Goal: Task Accomplishment & Management: Manage account settings

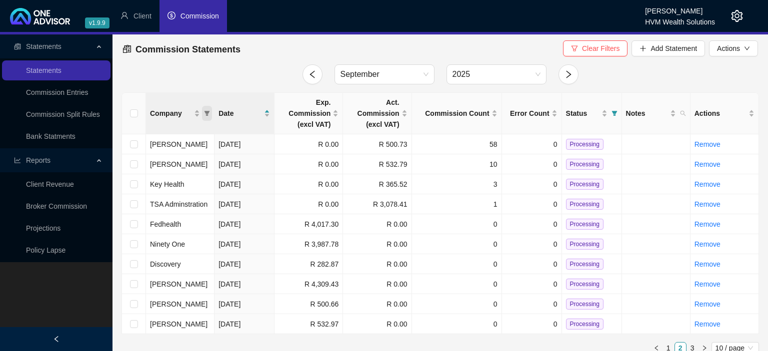
click at [205, 115] on icon "filter" at bounding box center [207, 113] width 6 height 6
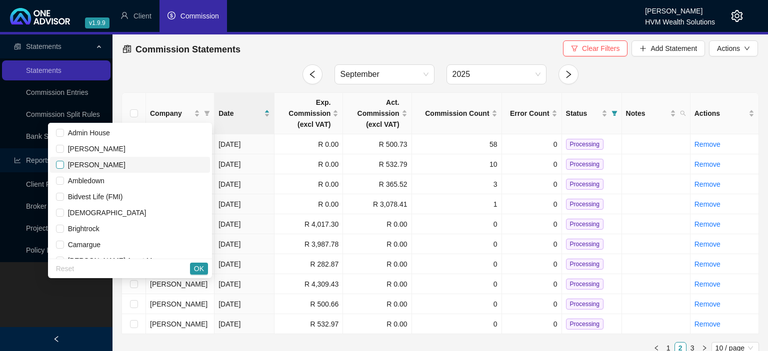
click at [64, 167] on input "checkbox" at bounding box center [60, 165] width 8 height 8
checkbox input "true"
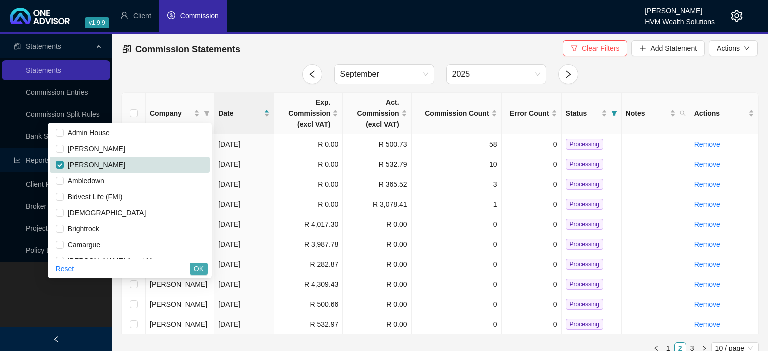
click at [197, 269] on span "OK" at bounding box center [199, 268] width 10 height 11
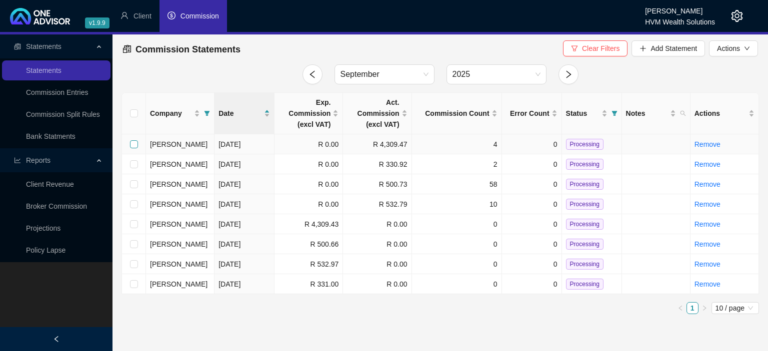
click at [132, 146] on input "checkbox" at bounding box center [134, 144] width 8 height 8
checkbox input "true"
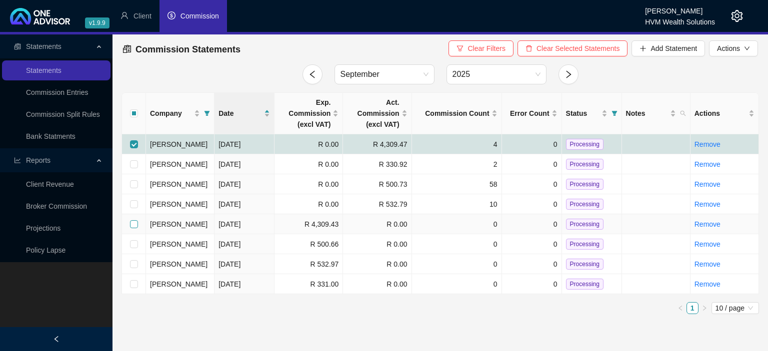
click at [132, 223] on input "checkbox" at bounding box center [134, 224] width 8 height 8
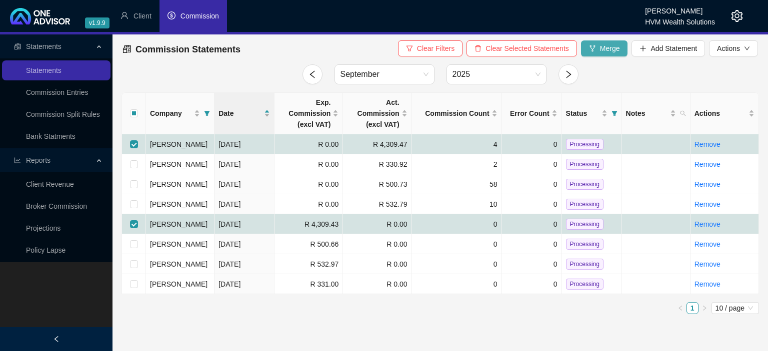
click at [593, 43] on button "Merge" at bounding box center [604, 48] width 47 height 16
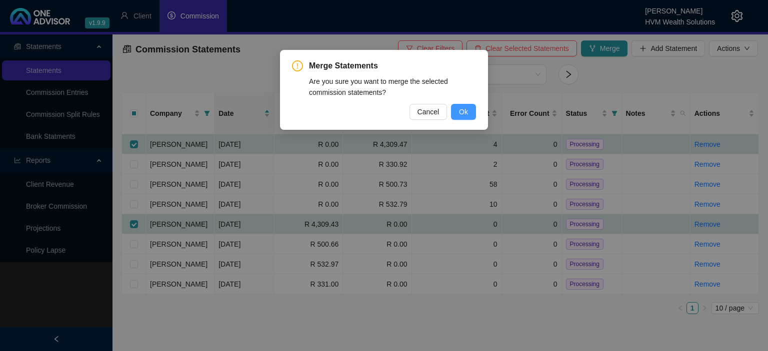
click at [458, 109] on button "Ok" at bounding box center [463, 112] width 25 height 16
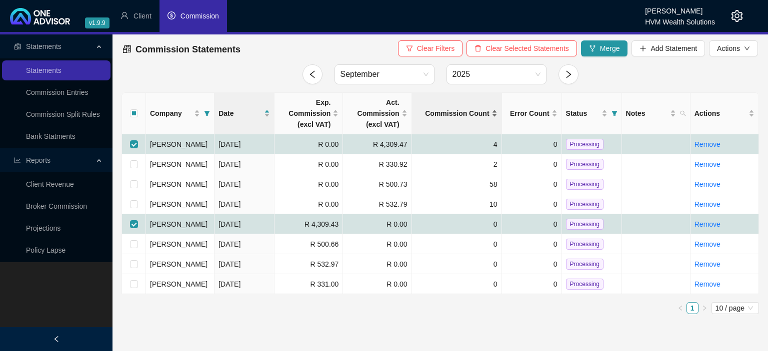
checkbox input "false"
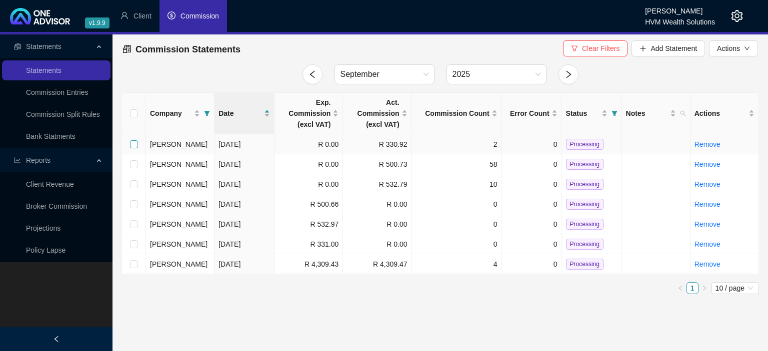
click at [136, 145] on input "checkbox" at bounding box center [134, 144] width 8 height 8
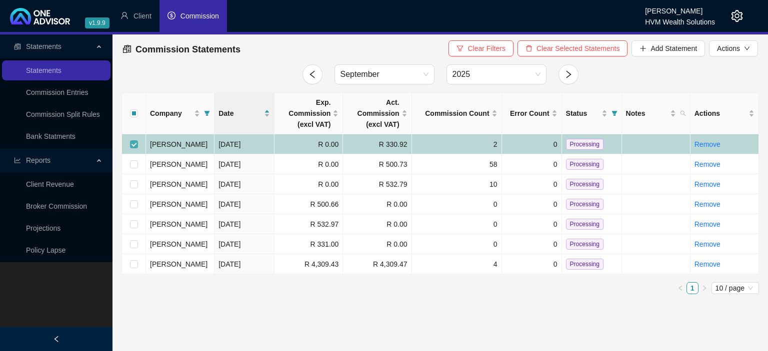
click at [136, 145] on input "checkbox" at bounding box center [134, 144] width 8 height 8
checkbox input "false"
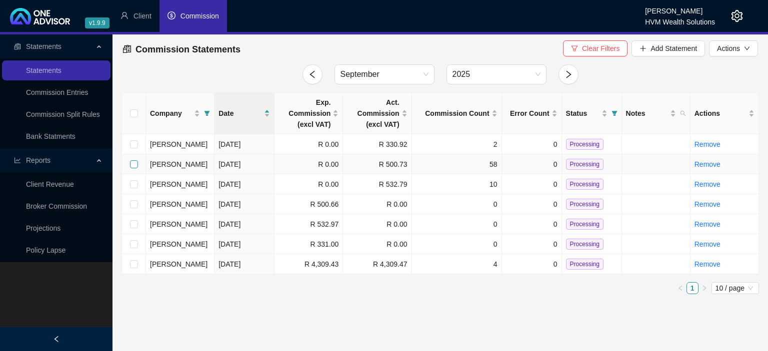
click at [136, 163] on input "checkbox" at bounding box center [134, 164] width 8 height 8
checkbox input "true"
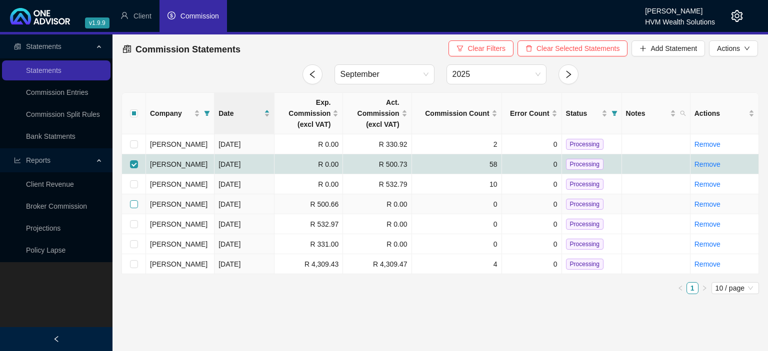
click at [135, 207] on input "checkbox" at bounding box center [134, 204] width 8 height 8
checkbox input "true"
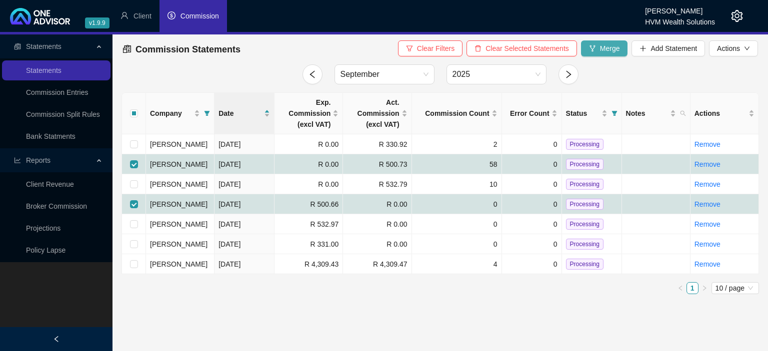
click at [598, 47] on button "Merge" at bounding box center [604, 48] width 47 height 16
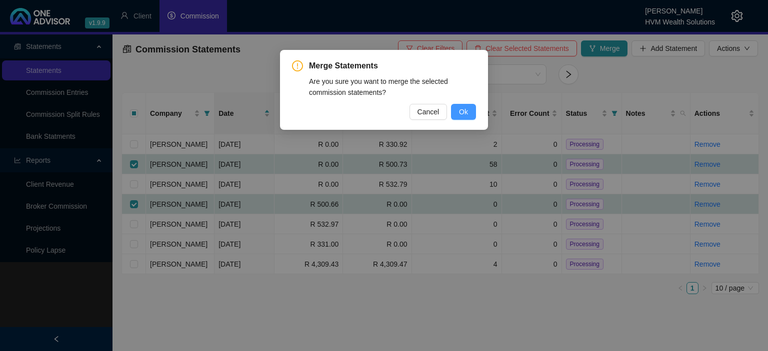
click at [460, 109] on span "Ok" at bounding box center [463, 111] width 9 height 11
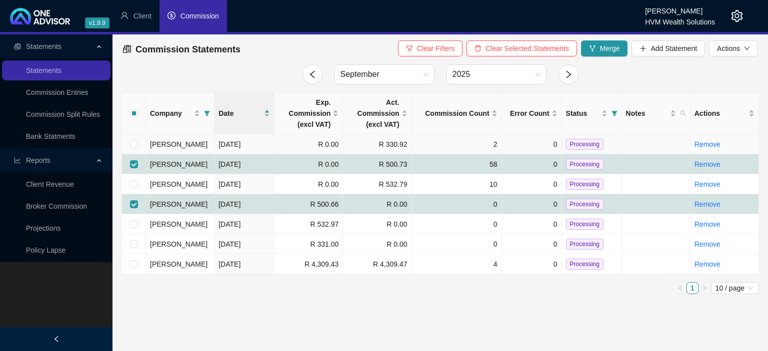
checkbox input "false"
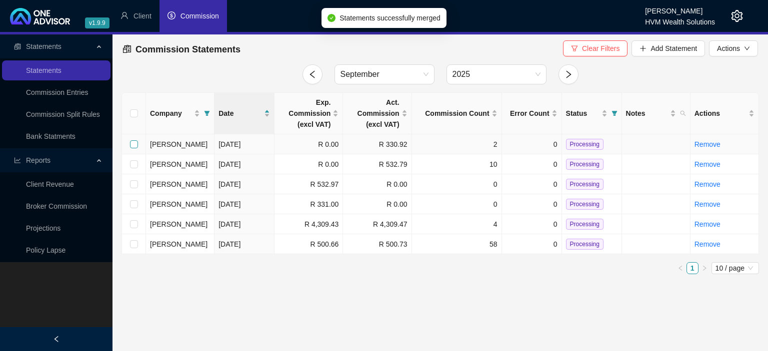
click at [134, 145] on input "checkbox" at bounding box center [134, 144] width 8 height 8
checkbox input "true"
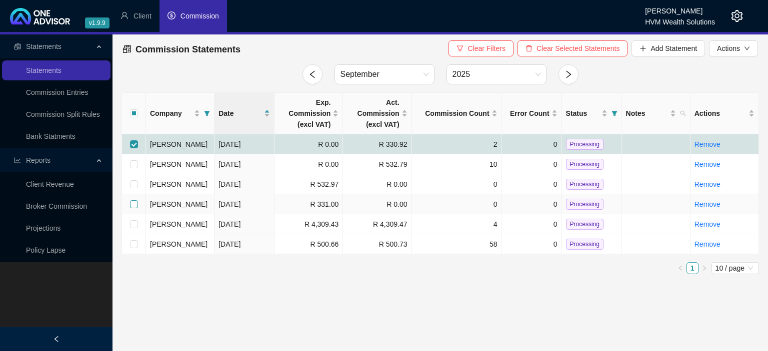
click at [131, 205] on input "checkbox" at bounding box center [134, 204] width 8 height 8
checkbox input "true"
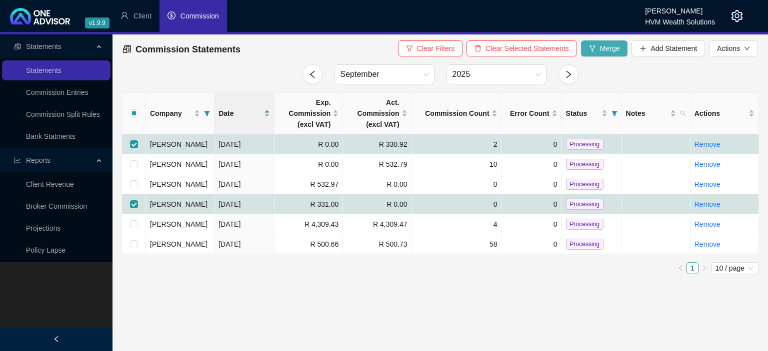
click at [604, 44] on span "Merge" at bounding box center [610, 48] width 20 height 11
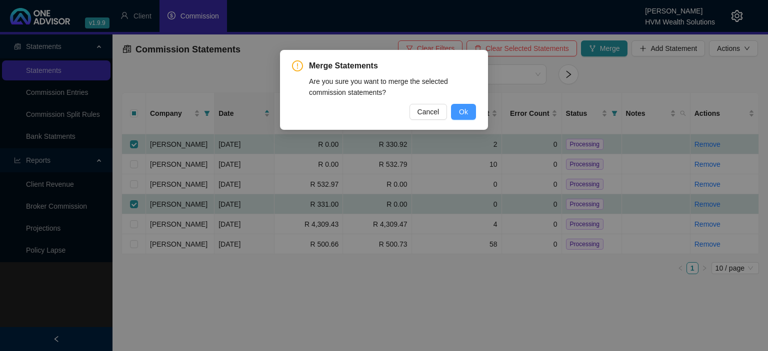
click at [458, 113] on button "Ok" at bounding box center [463, 112] width 25 height 16
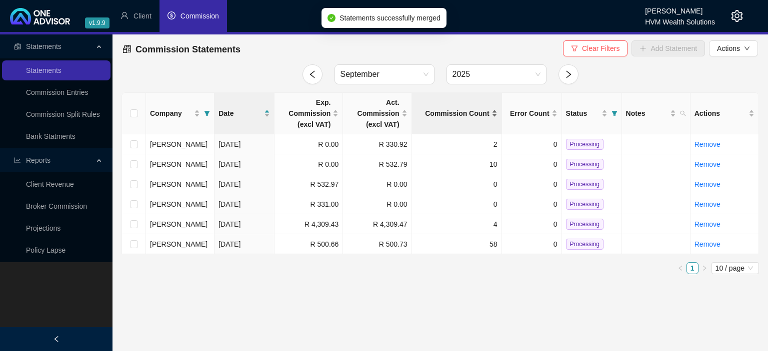
checkbox input "false"
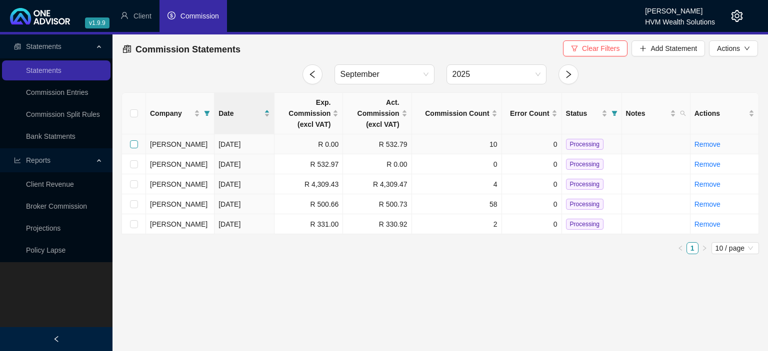
click at [133, 146] on input "checkbox" at bounding box center [134, 144] width 8 height 8
checkbox input "true"
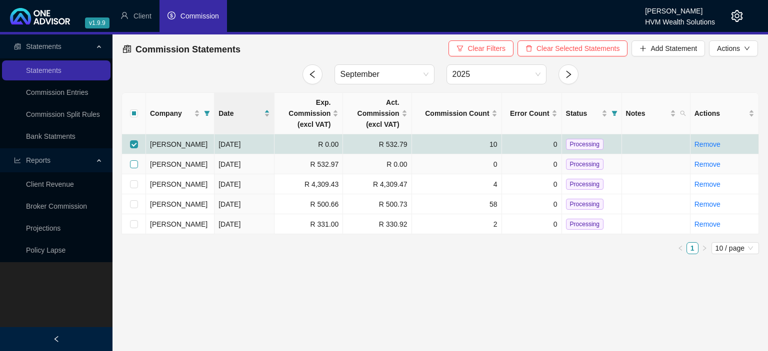
click at [136, 163] on input "checkbox" at bounding box center [134, 164] width 8 height 8
checkbox input "true"
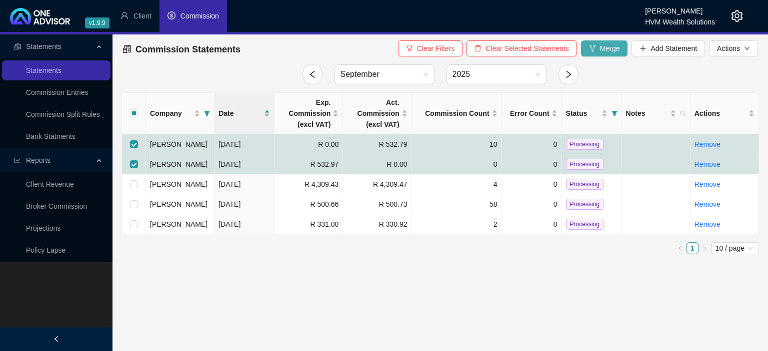
click at [598, 53] on button "Merge" at bounding box center [604, 48] width 47 height 16
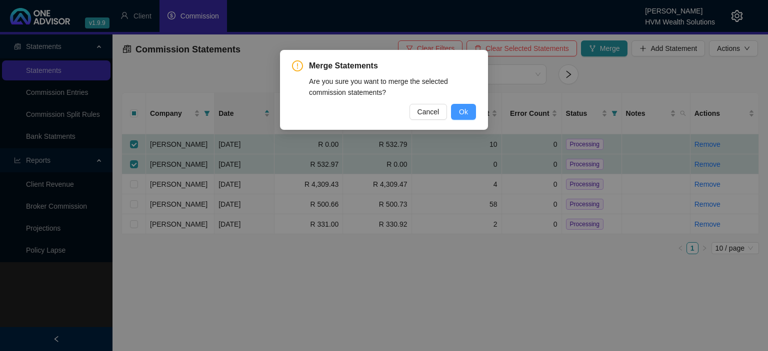
click at [465, 117] on span "Ok" at bounding box center [463, 111] width 9 height 11
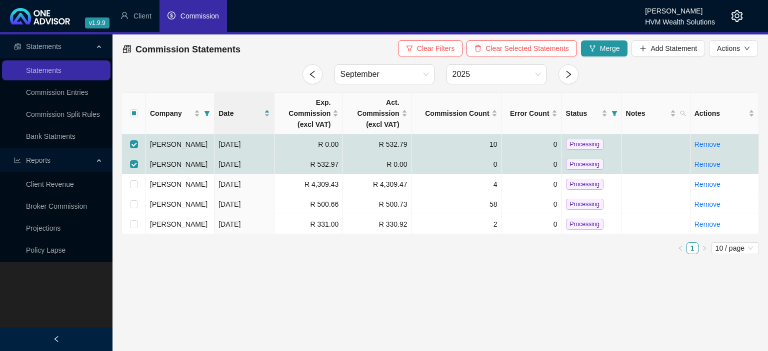
checkbox input "false"
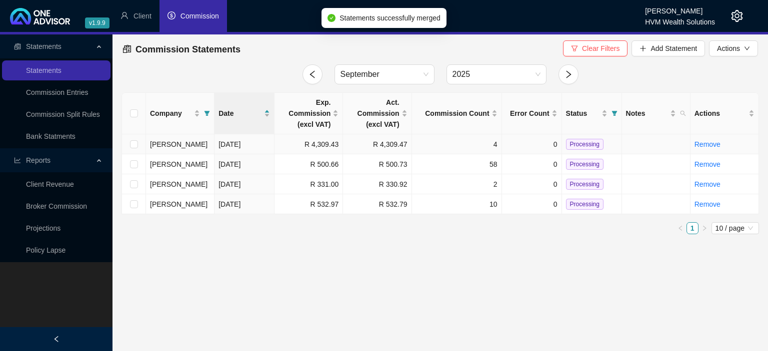
click at [570, 142] on span "Processing" at bounding box center [584, 144] width 37 height 11
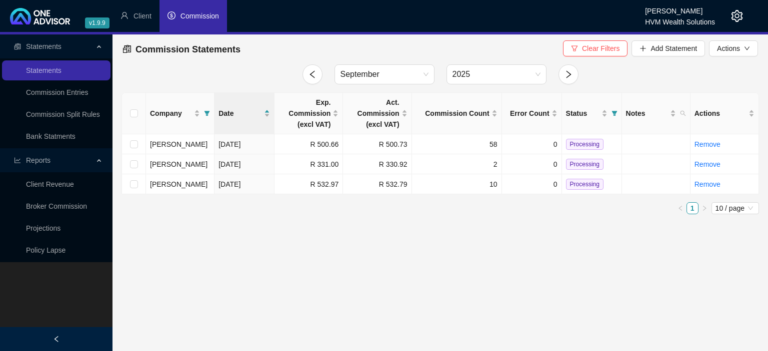
click at [570, 142] on span "Processing" at bounding box center [584, 144] width 37 height 11
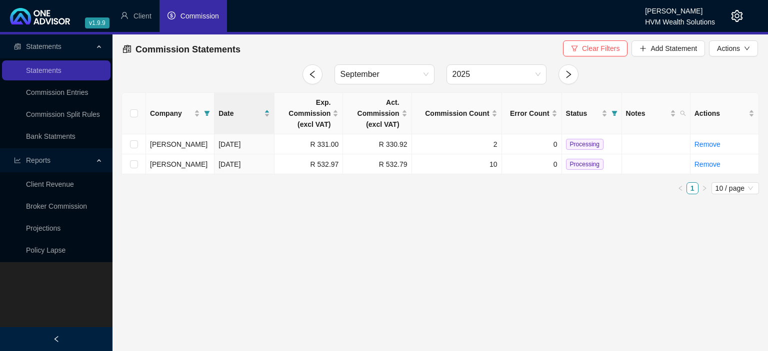
click at [570, 142] on span "Processing" at bounding box center [584, 144] width 37 height 11
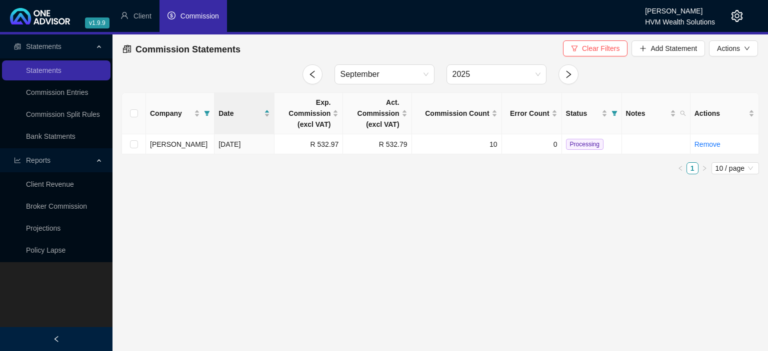
click at [570, 142] on span "Processing" at bounding box center [584, 144] width 37 height 11
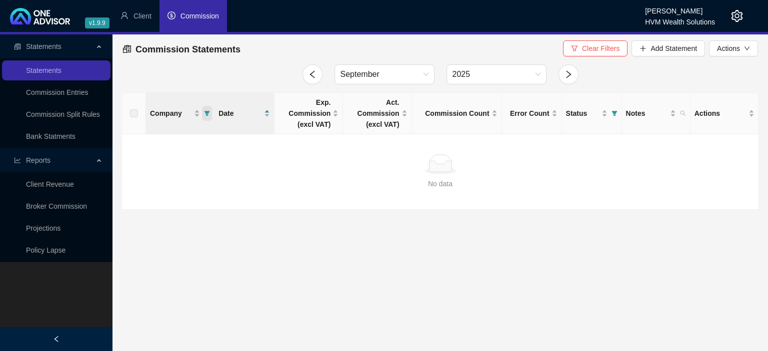
click at [207, 116] on icon "filter" at bounding box center [207, 113] width 6 height 6
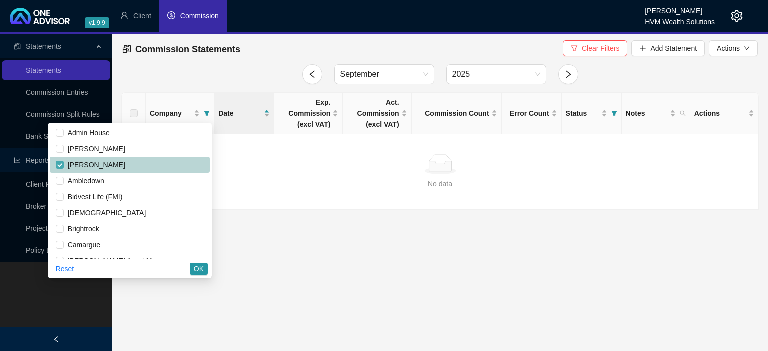
click at [64, 165] on input "checkbox" at bounding box center [60, 165] width 8 height 8
checkbox input "false"
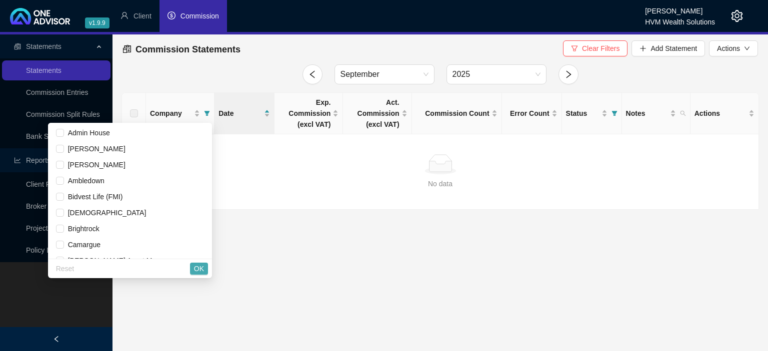
click at [195, 264] on span "OK" at bounding box center [199, 268] width 10 height 11
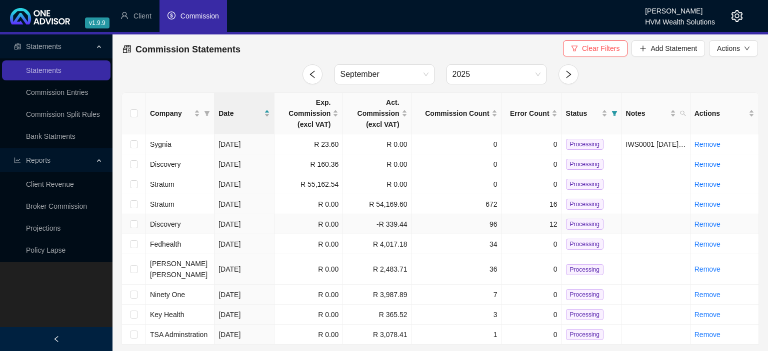
scroll to position [9, 0]
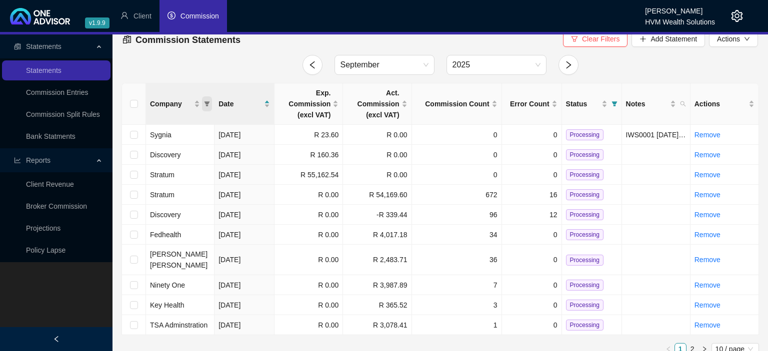
click at [206, 102] on icon "filter" at bounding box center [206, 103] width 5 height 5
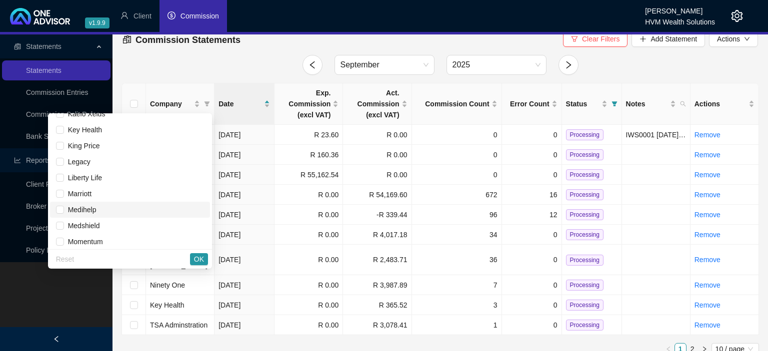
scroll to position [331, 0]
click at [64, 208] on input "checkbox" at bounding box center [60, 208] width 8 height 8
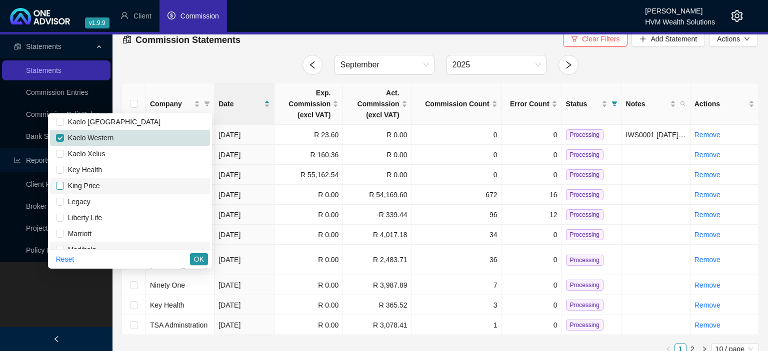
scroll to position [386, 0]
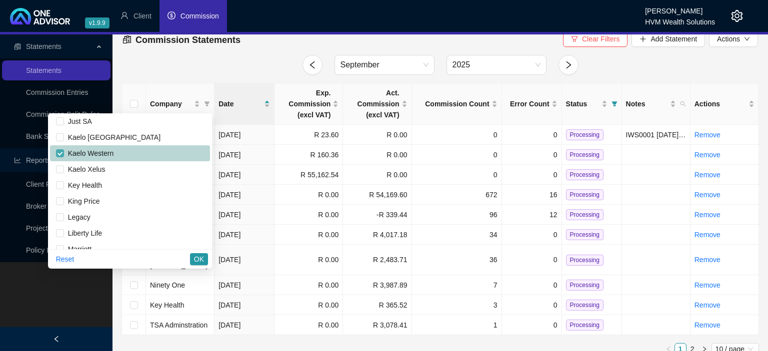
click at [64, 157] on input "checkbox" at bounding box center [60, 153] width 8 height 8
checkbox input "false"
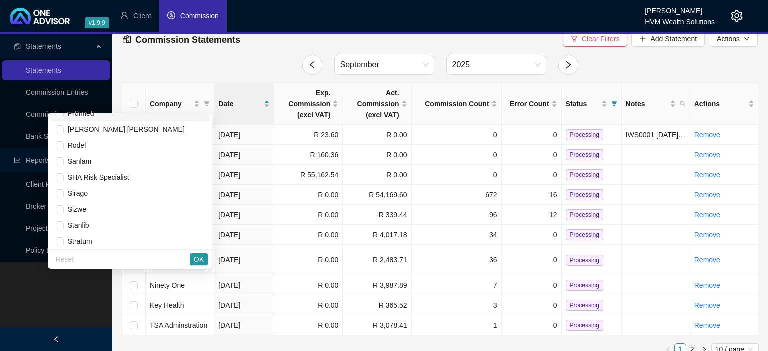
scroll to position [772, 0]
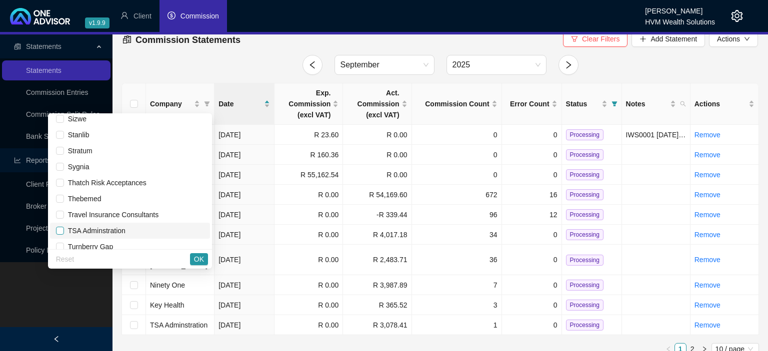
click at [64, 232] on input "checkbox" at bounding box center [60, 231] width 8 height 8
checkbox input "true"
click at [197, 261] on span "OK" at bounding box center [199, 259] width 10 height 11
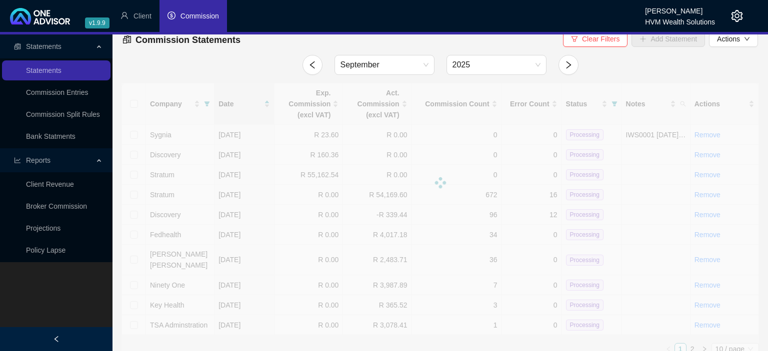
scroll to position [0, 0]
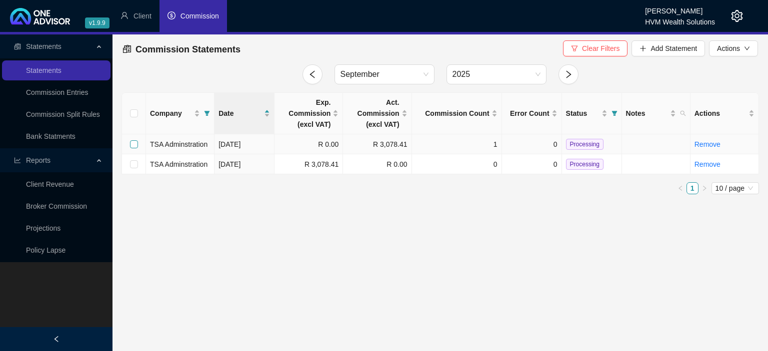
click at [136, 146] on input "checkbox" at bounding box center [134, 144] width 8 height 8
checkbox input "true"
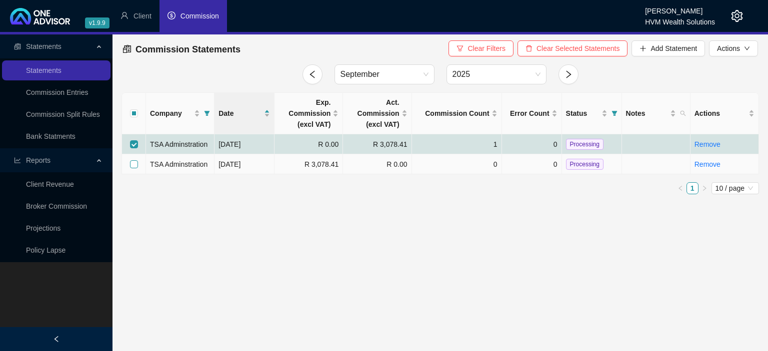
click at [133, 164] on input "checkbox" at bounding box center [134, 164] width 8 height 8
checkbox input "true"
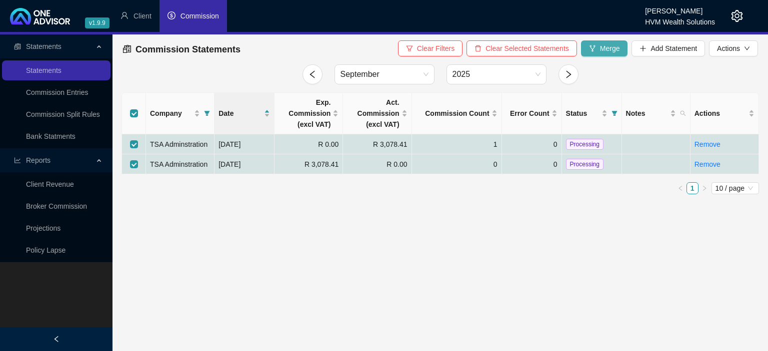
click at [591, 46] on icon "fork" at bounding box center [591, 48] width 5 height 6
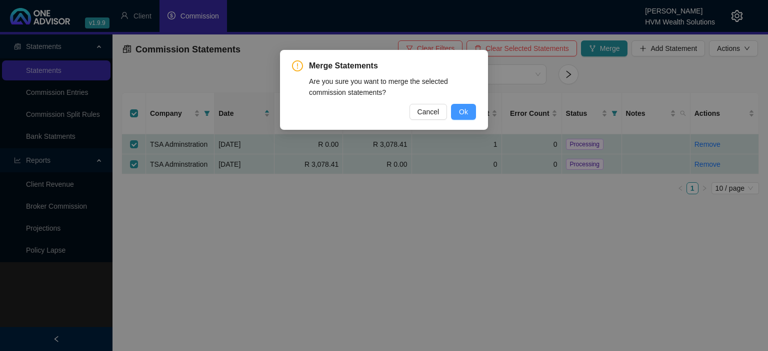
click at [461, 114] on span "Ok" at bounding box center [463, 111] width 9 height 11
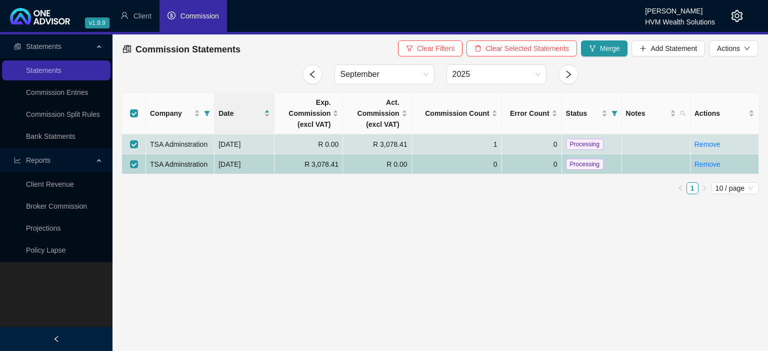
checkbox input "false"
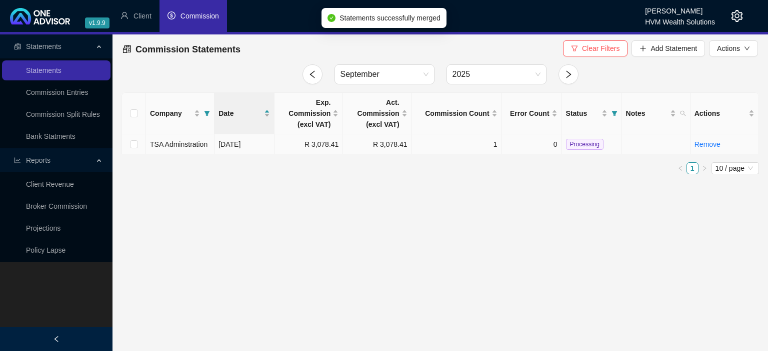
click at [580, 146] on span "Processing" at bounding box center [584, 144] width 37 height 11
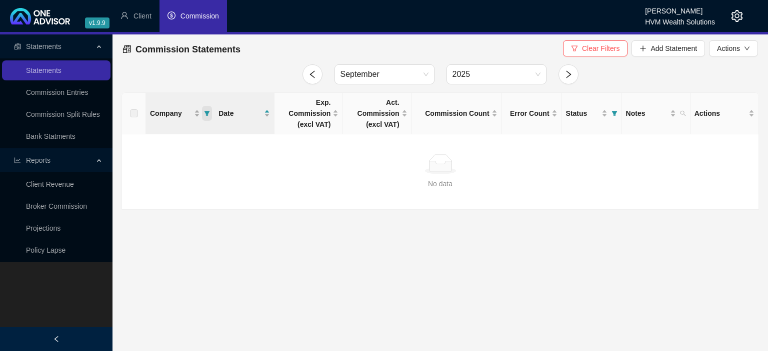
click at [207, 116] on icon "filter" at bounding box center [207, 113] width 6 height 6
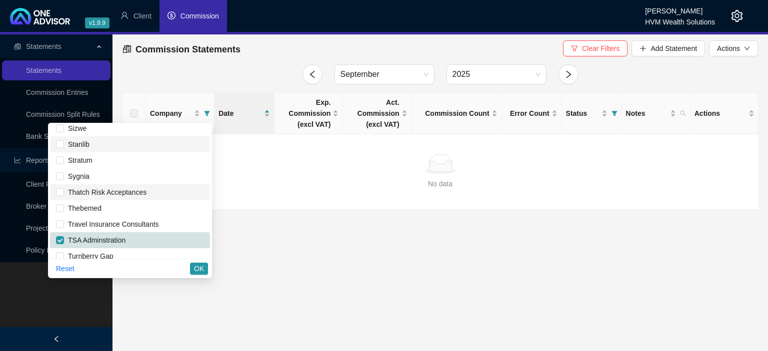
scroll to position [772, 0]
click at [64, 236] on label at bounding box center [60, 240] width 8 height 11
click at [64, 236] on input "checkbox" at bounding box center [60, 240] width 8 height 8
click at [64, 239] on input "checkbox" at bounding box center [60, 240] width 8 height 8
checkbox input "false"
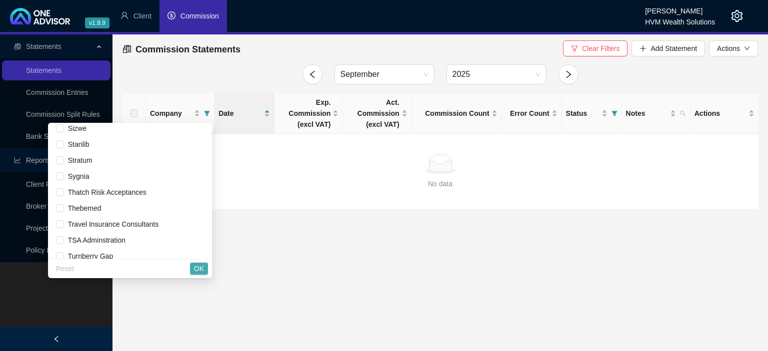
click at [199, 267] on span "OK" at bounding box center [199, 268] width 10 height 11
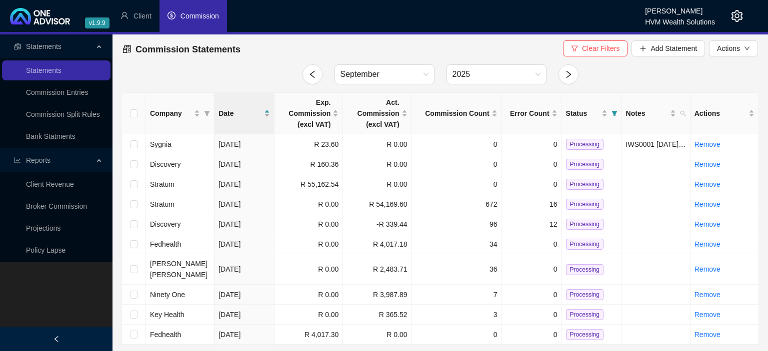
scroll to position [9, 0]
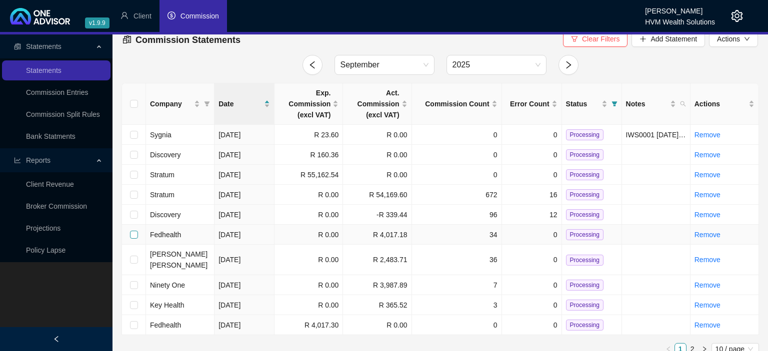
click at [132, 235] on input "checkbox" at bounding box center [134, 235] width 8 height 8
checkbox input "true"
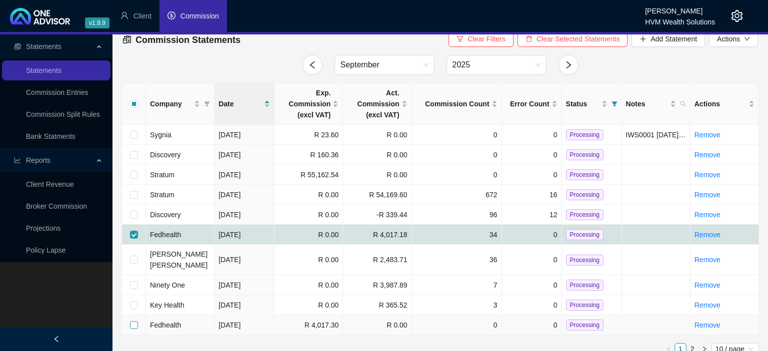
click at [134, 321] on input "checkbox" at bounding box center [134, 325] width 8 height 8
checkbox input "true"
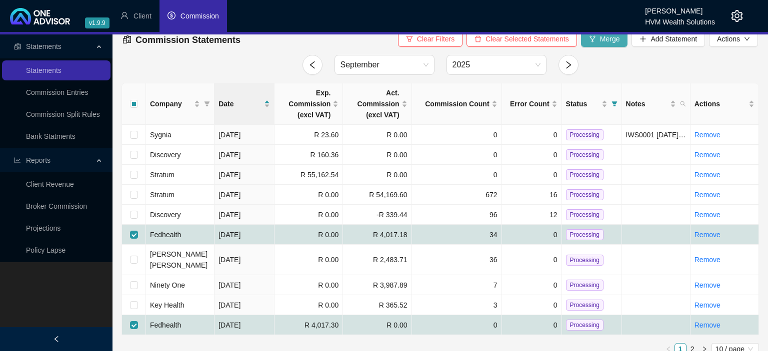
click at [614, 47] on button "Merge" at bounding box center [604, 39] width 47 height 16
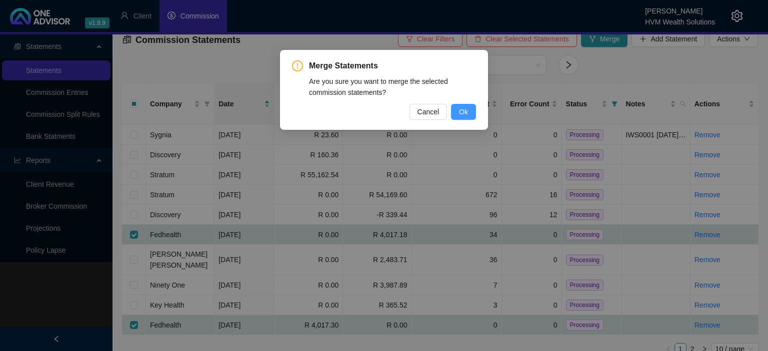
click at [465, 112] on span "Ok" at bounding box center [463, 111] width 9 height 11
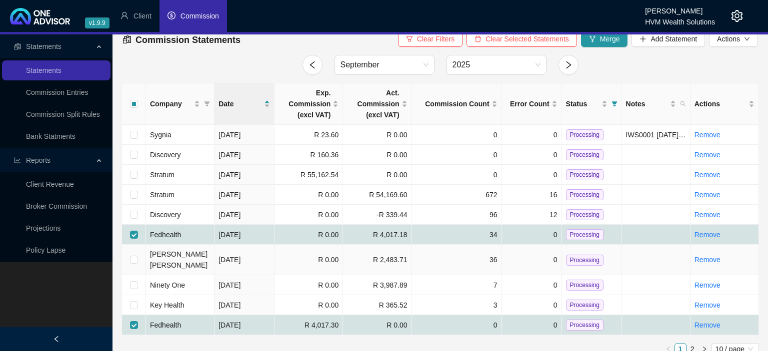
checkbox input "false"
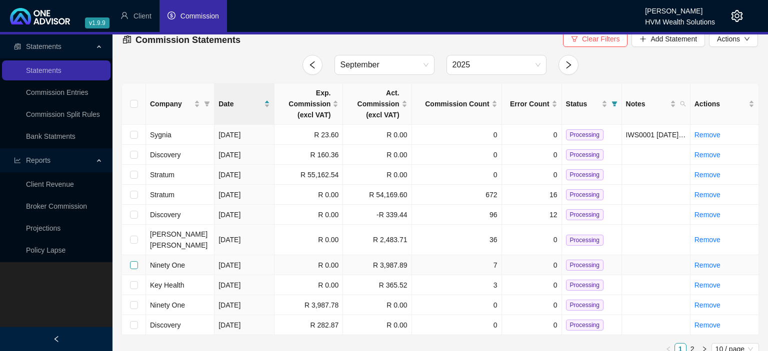
click at [135, 261] on input "checkbox" at bounding box center [134, 265] width 8 height 8
checkbox input "true"
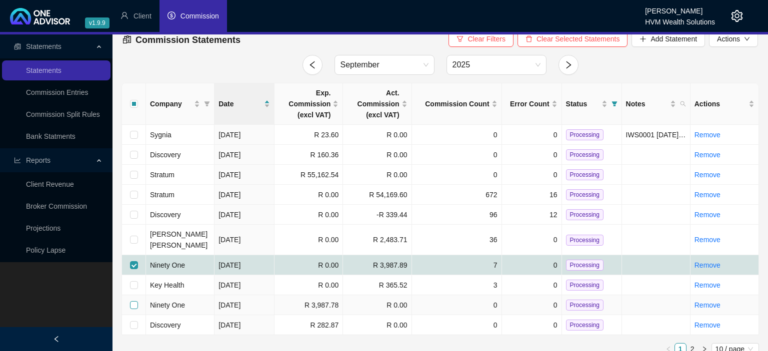
click at [135, 301] on input "checkbox" at bounding box center [134, 305] width 8 height 8
checkbox input "true"
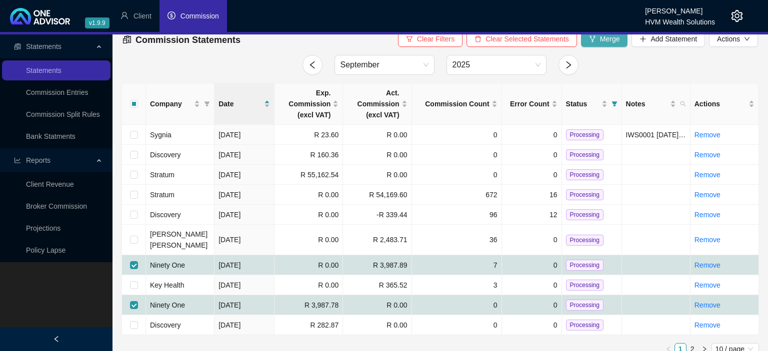
click at [603, 42] on span "Merge" at bounding box center [610, 38] width 20 height 11
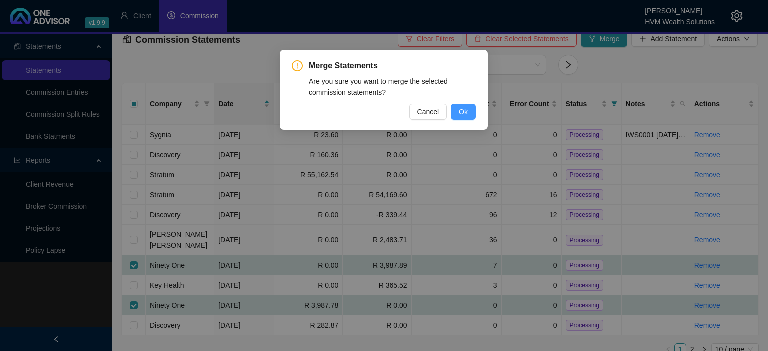
click at [459, 109] on span "Ok" at bounding box center [463, 111] width 9 height 11
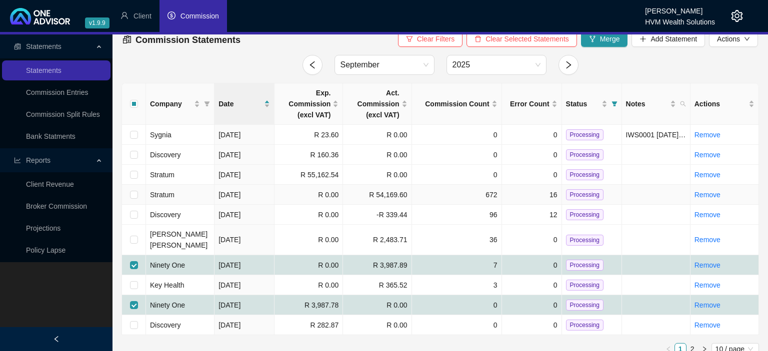
checkbox input "false"
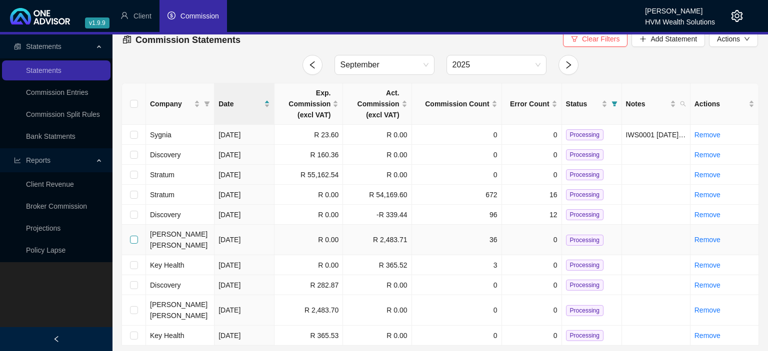
click at [135, 236] on input "checkbox" at bounding box center [134, 240] width 8 height 8
checkbox input "true"
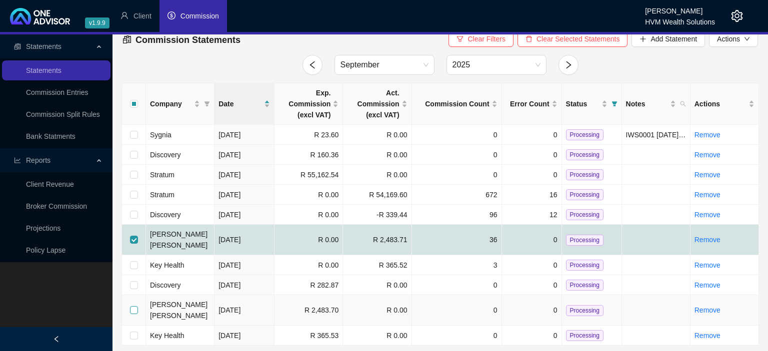
click at [133, 306] on input "checkbox" at bounding box center [134, 310] width 8 height 8
checkbox input "true"
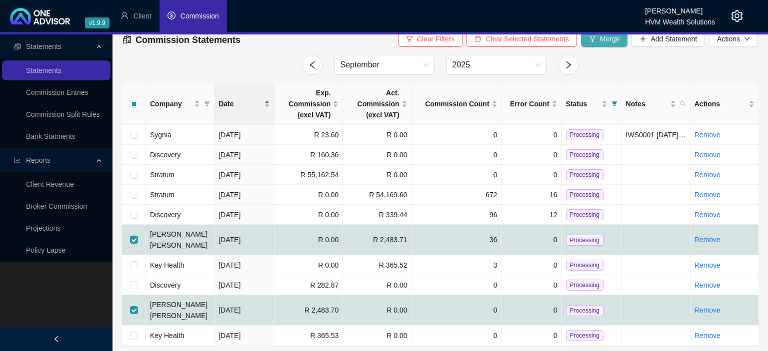
click at [605, 44] on button "Merge" at bounding box center [604, 39] width 47 height 16
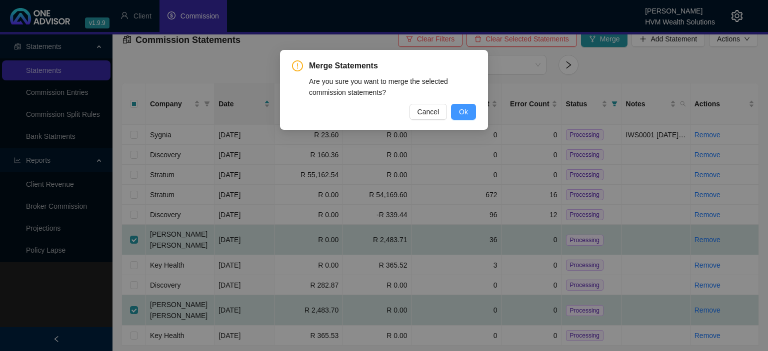
click at [464, 110] on span "Ok" at bounding box center [463, 111] width 9 height 11
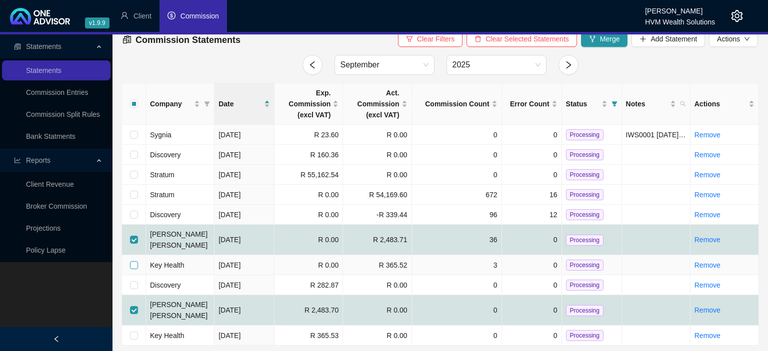
checkbox input "false"
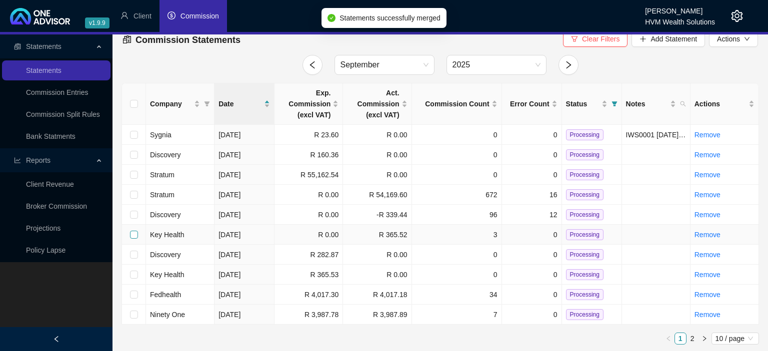
click at [137, 236] on input "checkbox" at bounding box center [134, 235] width 8 height 8
checkbox input "true"
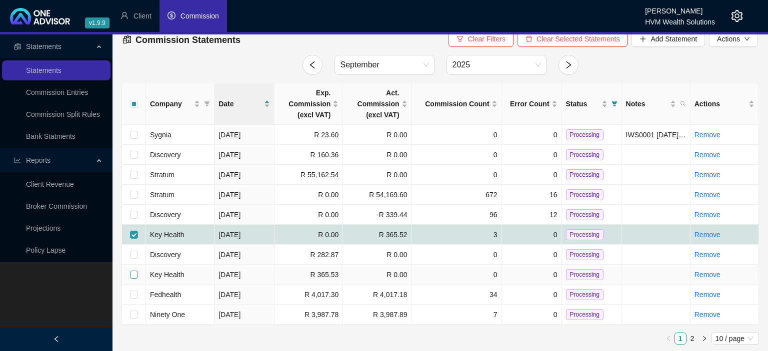
click at [131, 275] on input "checkbox" at bounding box center [134, 275] width 8 height 8
checkbox input "true"
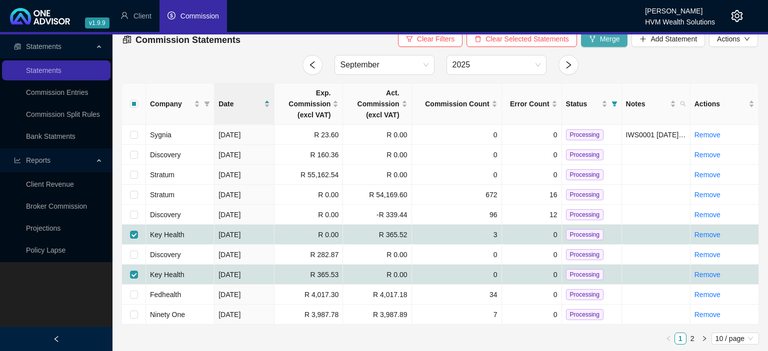
click at [599, 46] on button "Merge" at bounding box center [604, 39] width 47 height 16
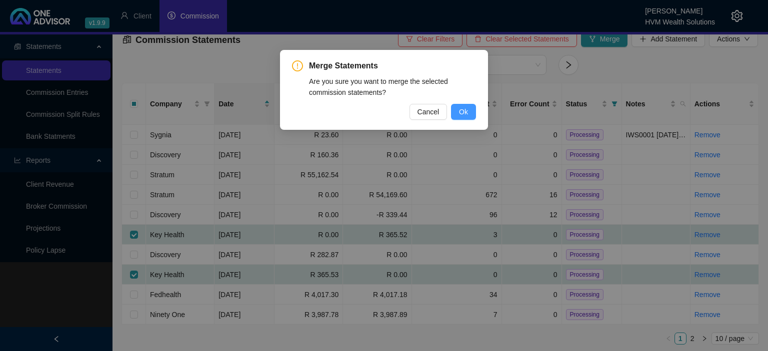
click at [454, 110] on button "Ok" at bounding box center [463, 112] width 25 height 16
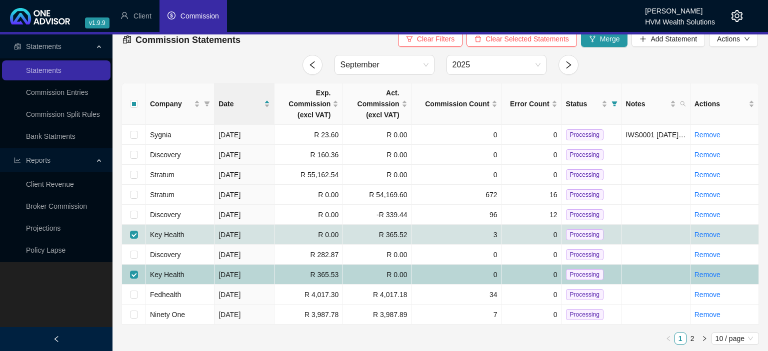
checkbox input "false"
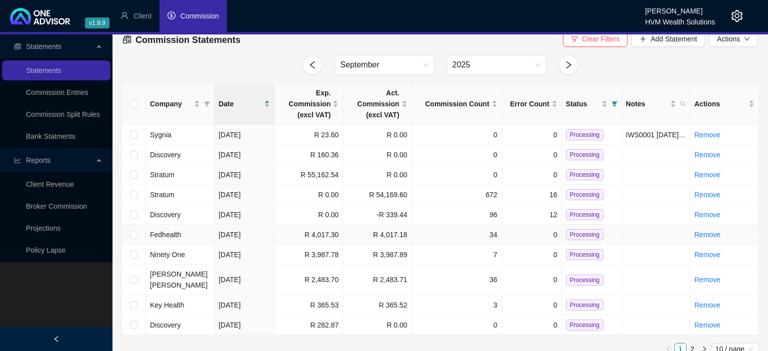
click at [575, 234] on span "Processing" at bounding box center [584, 234] width 37 height 11
click at [566, 253] on span "Processing" at bounding box center [584, 254] width 37 height 11
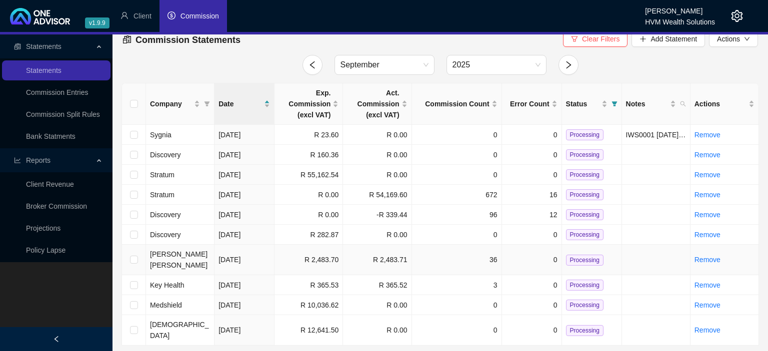
click at [585, 255] on span "Processing" at bounding box center [584, 260] width 37 height 11
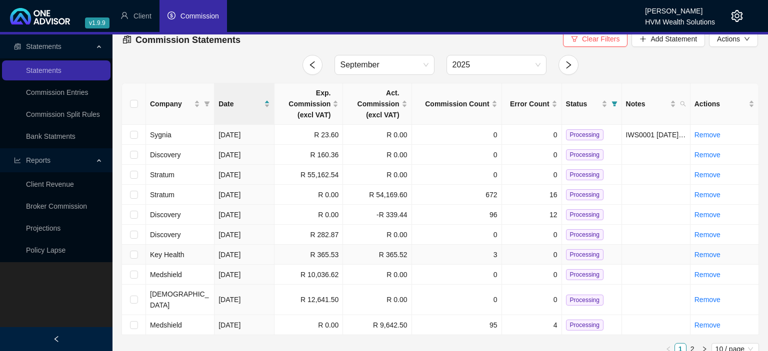
click at [580, 252] on span "Processing" at bounding box center [584, 254] width 37 height 11
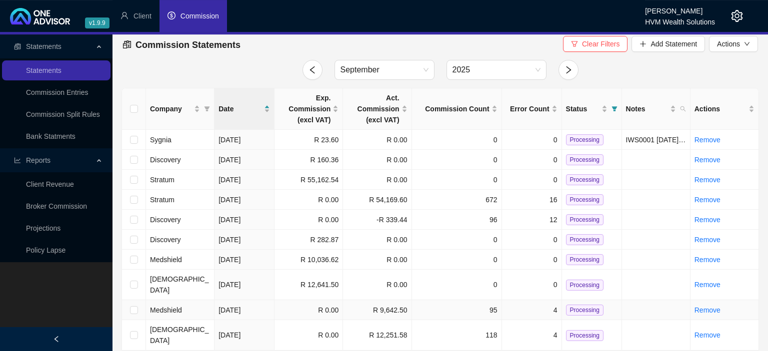
scroll to position [0, 0]
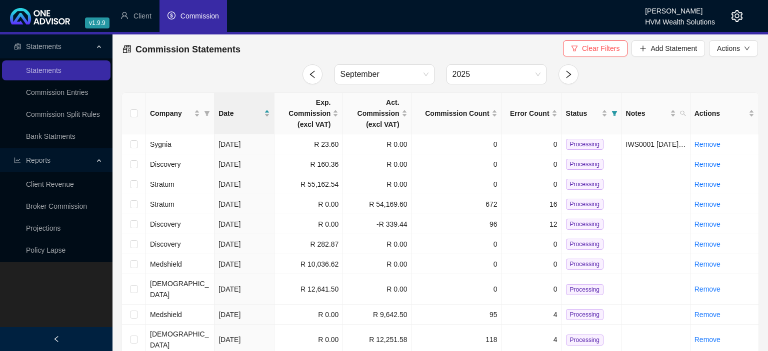
click at [734, 17] on icon "setting" at bounding box center [737, 16] width 12 height 12
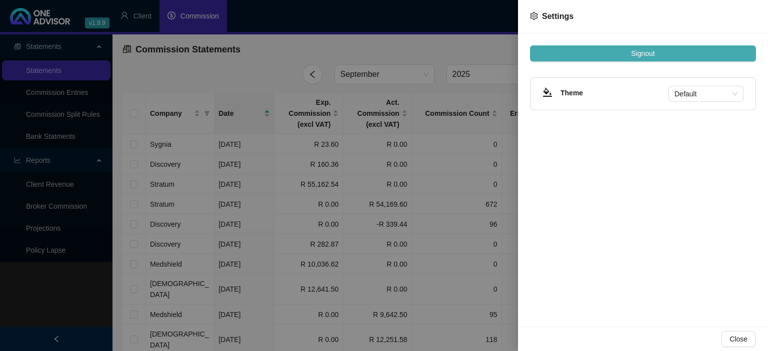
click at [669, 51] on button "Signout" at bounding box center [643, 53] width 226 height 16
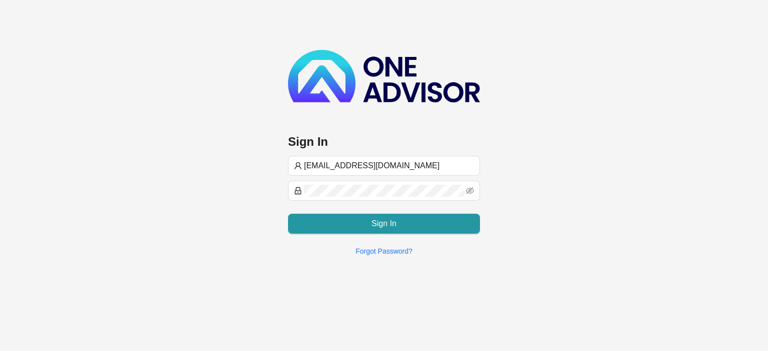
type input "[EMAIL_ADDRESS][DOMAIN_NAME]"
